Goal: Navigation & Orientation: Find specific page/section

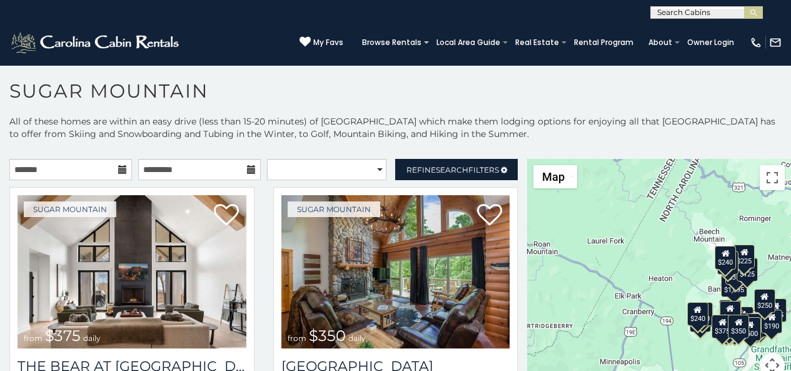
scroll to position [5, 0]
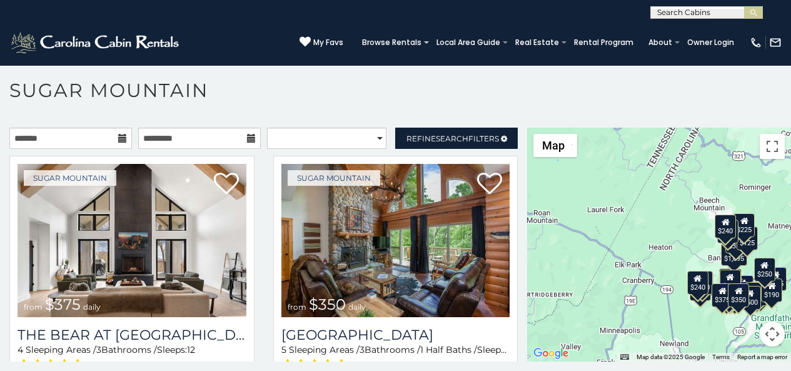
scroll to position [38, 0]
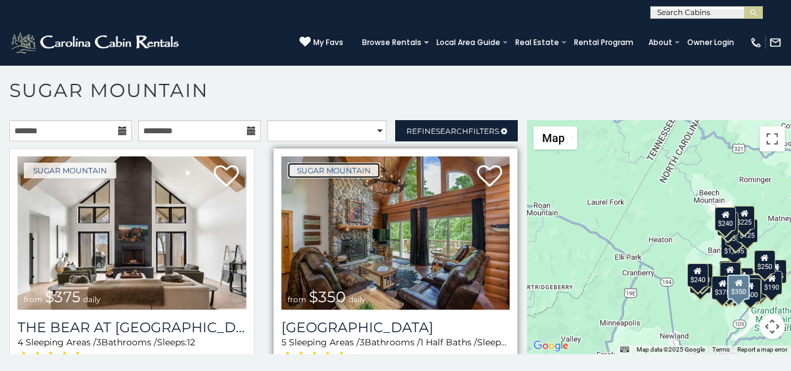
click at [298, 169] on link "Sugar Mountain" at bounding box center [334, 171] width 93 height 16
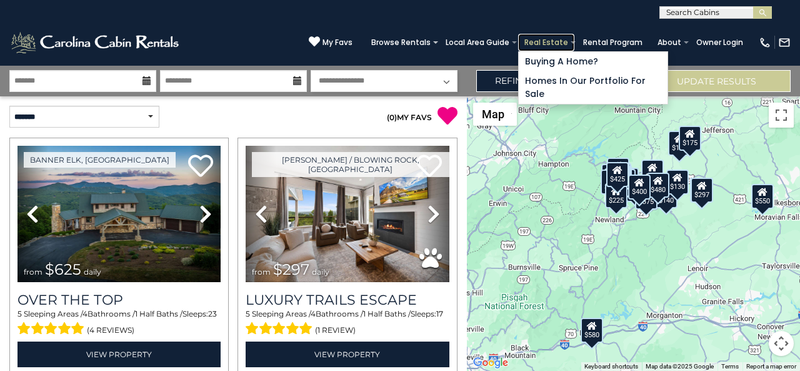
click at [561, 36] on link "Real Estate" at bounding box center [546, 43] width 56 height 18
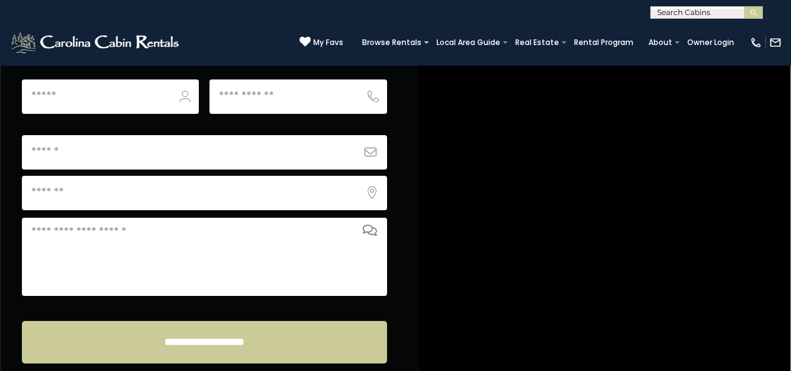
scroll to position [4954, 0]
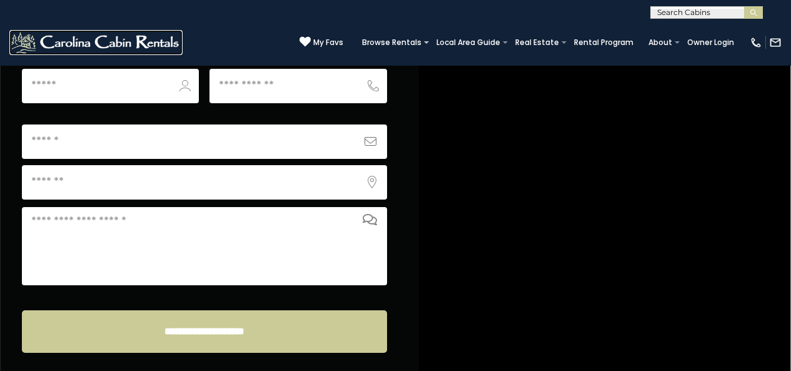
click at [28, 51] on img at bounding box center [95, 42] width 173 height 25
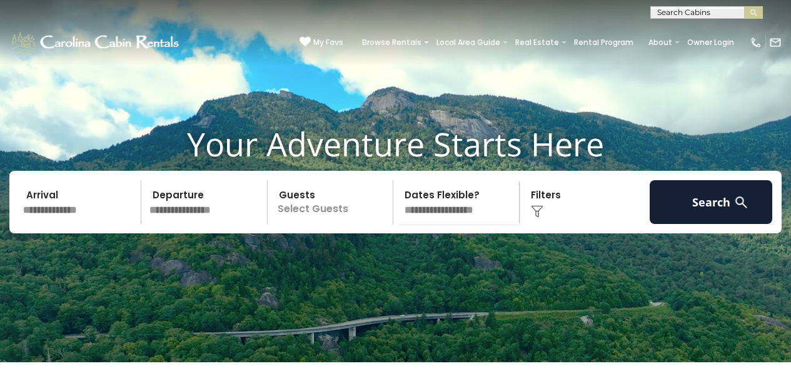
scroll to position [26, 0]
